Goal: Task Accomplishment & Management: Complete application form

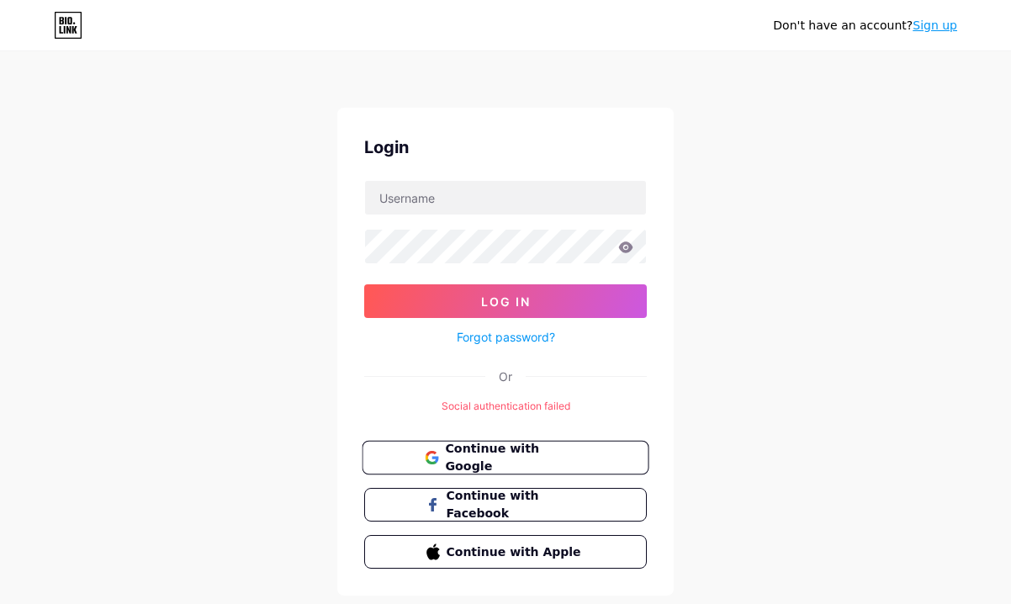
click at [527, 454] on span "Continue with Google" at bounding box center [515, 458] width 141 height 36
click at [506, 453] on span "Continue with Google" at bounding box center [515, 458] width 141 height 36
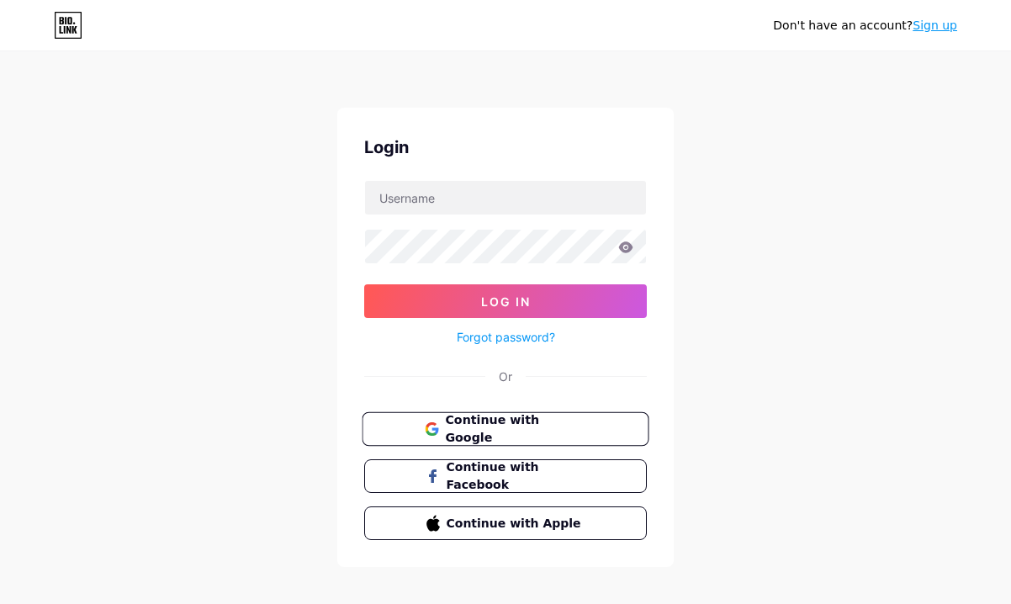
click at [565, 434] on span "Continue with Google" at bounding box center [515, 429] width 141 height 36
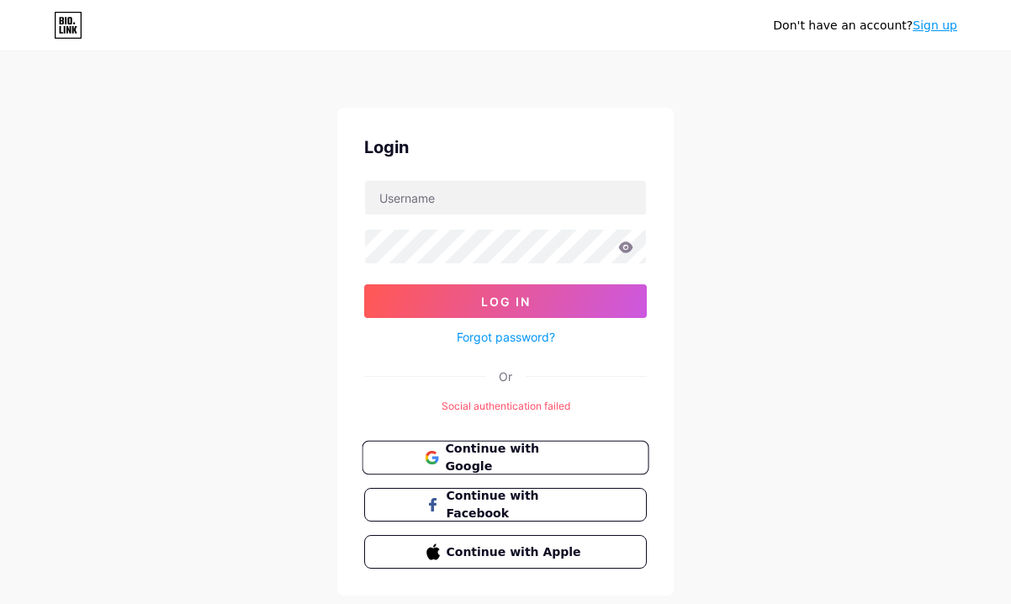
click at [566, 452] on span "Continue with Google" at bounding box center [515, 458] width 141 height 36
click at [566, 450] on span "Continue with Google" at bounding box center [515, 458] width 141 height 36
